Goal: Find specific page/section: Find specific page/section

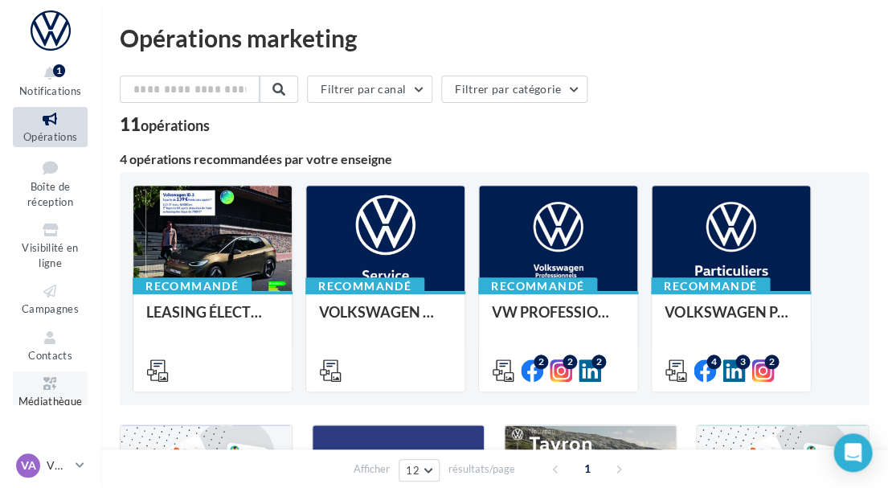
click at [58, 376] on icon at bounding box center [50, 383] width 65 height 18
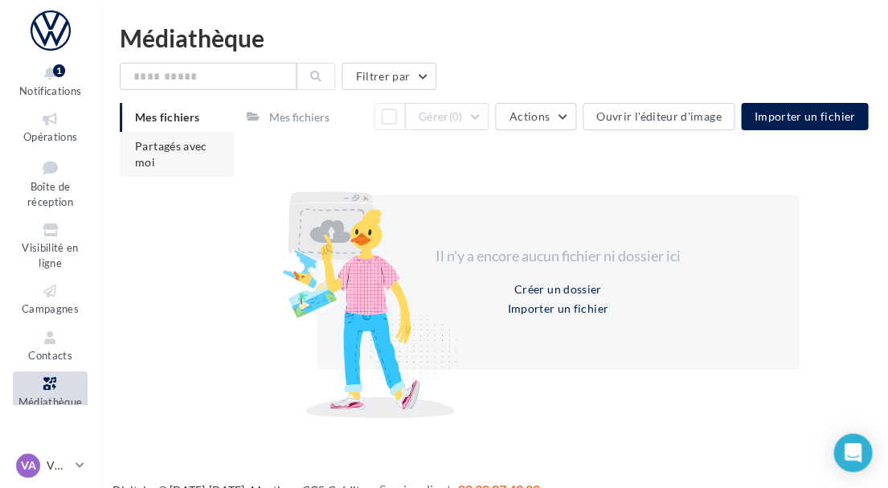
click at [157, 154] on li "Partagés avec moi" at bounding box center [177, 154] width 114 height 45
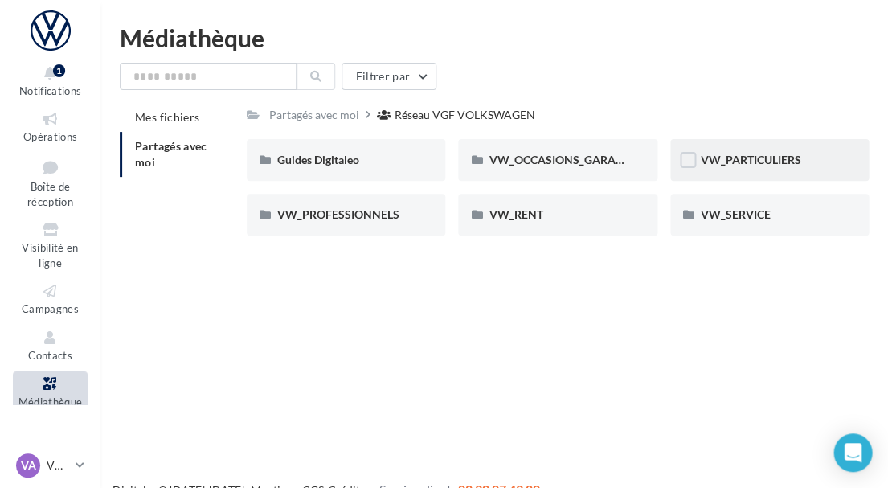
click at [727, 149] on div "VW_PARTICULIERS" at bounding box center [769, 160] width 198 height 42
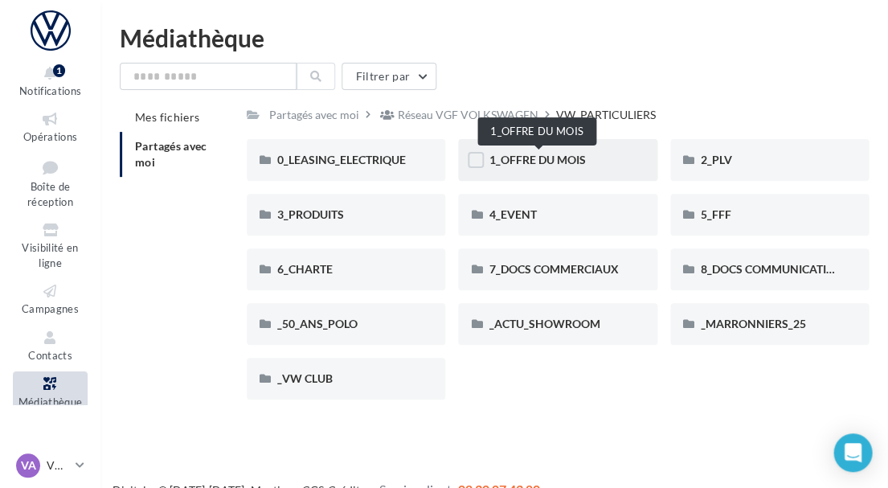
click at [546, 162] on span "1_OFFRE DU MOIS" at bounding box center [537, 160] width 96 height 14
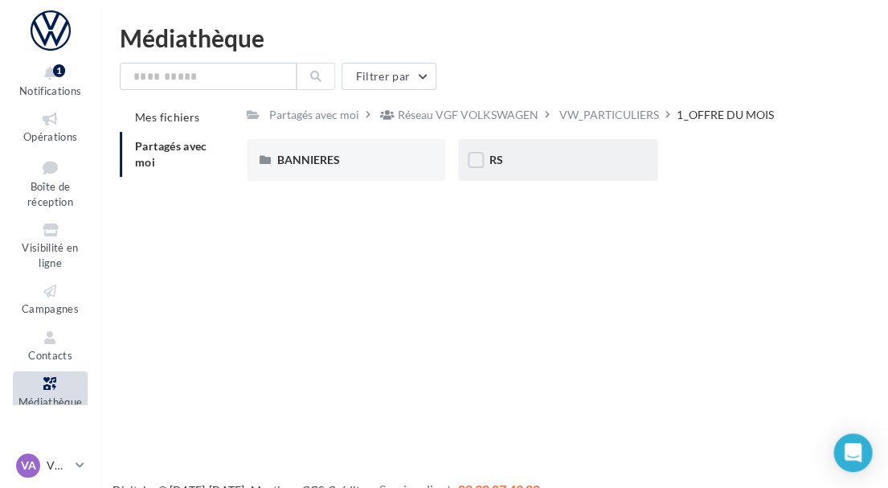
click at [547, 166] on div "RS" at bounding box center [557, 160] width 137 height 16
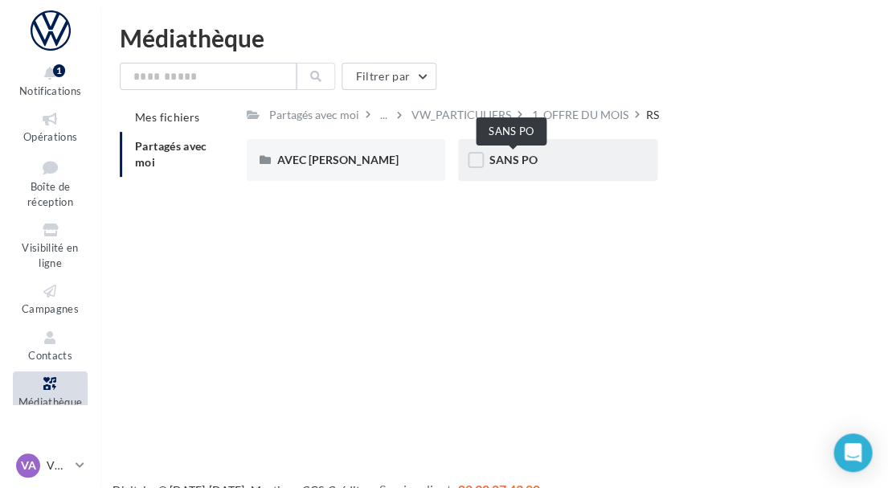
click at [525, 153] on span "SANS PO" at bounding box center [513, 160] width 48 height 14
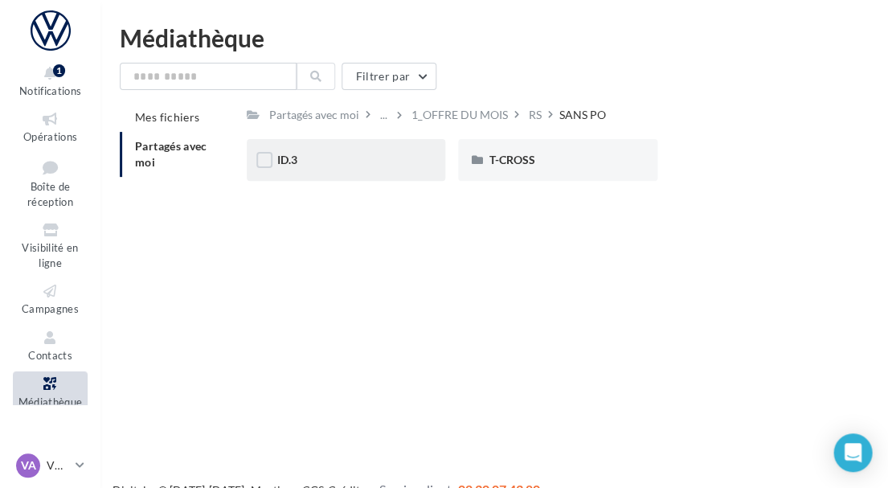
click at [379, 165] on div "ID.3" at bounding box center [345, 160] width 137 height 16
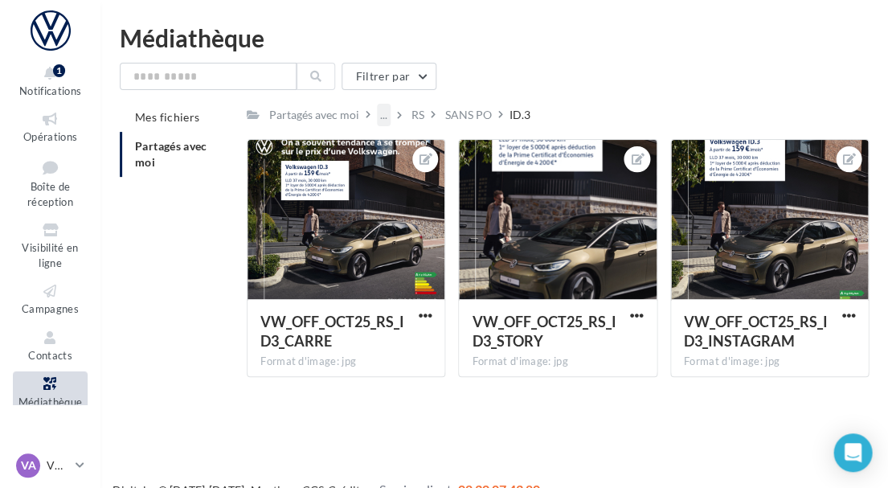
click at [391, 113] on div "..." at bounding box center [384, 115] width 14 height 22
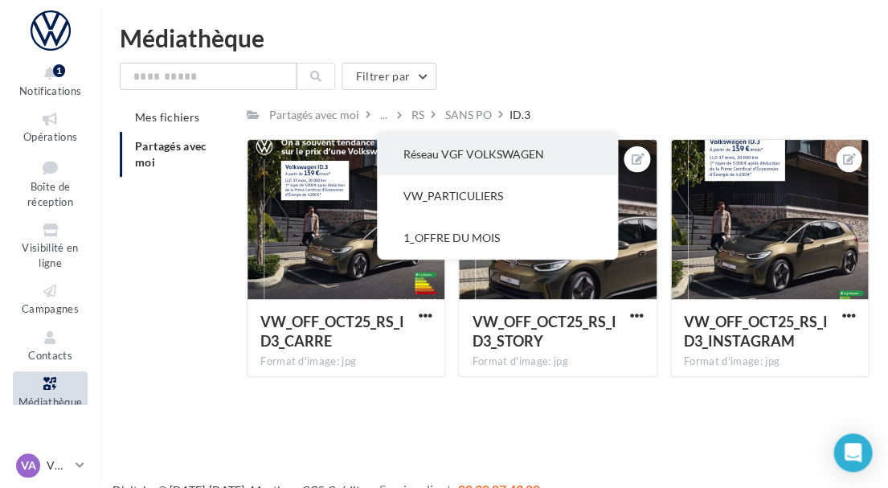
click at [426, 155] on button "Réseau VGF VOLKSWAGEN" at bounding box center [497, 154] width 239 height 42
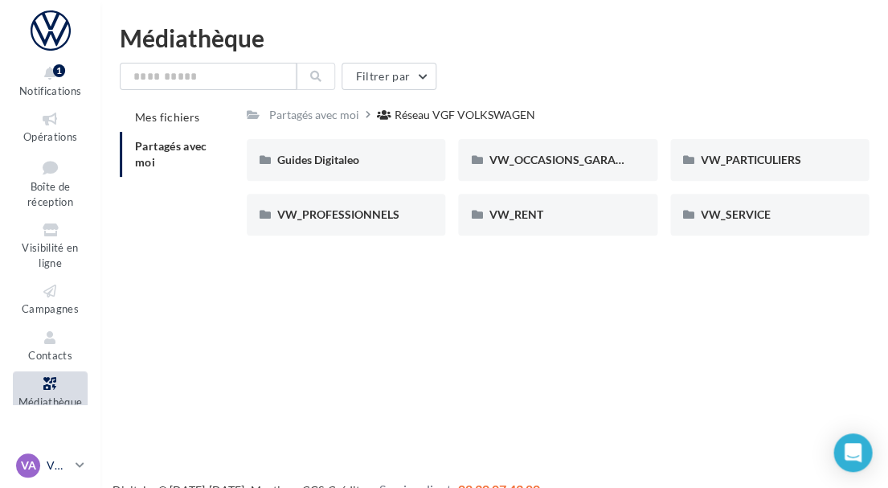
click at [53, 456] on div "VA VW AVIGNON vw-avi-[DEMOGRAPHIC_DATA]" at bounding box center [42, 465] width 53 height 24
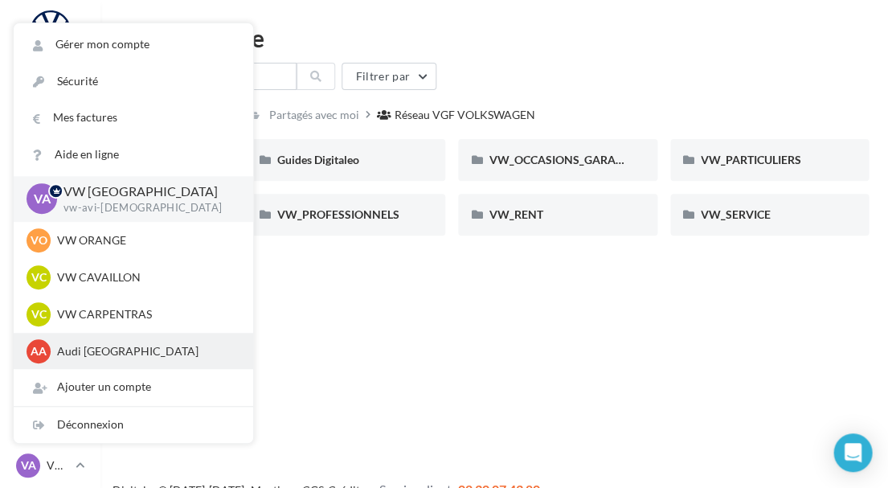
click at [115, 349] on p "Audi [GEOGRAPHIC_DATA]" at bounding box center [145, 351] width 177 height 16
